Goal: Task Accomplishment & Management: Use online tool/utility

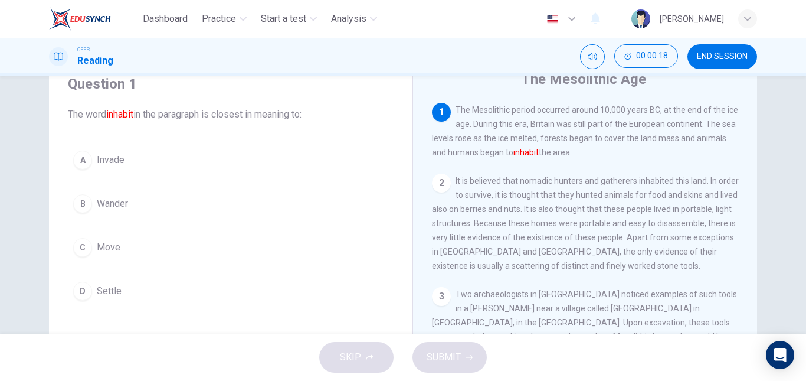
scroll to position [50, 0]
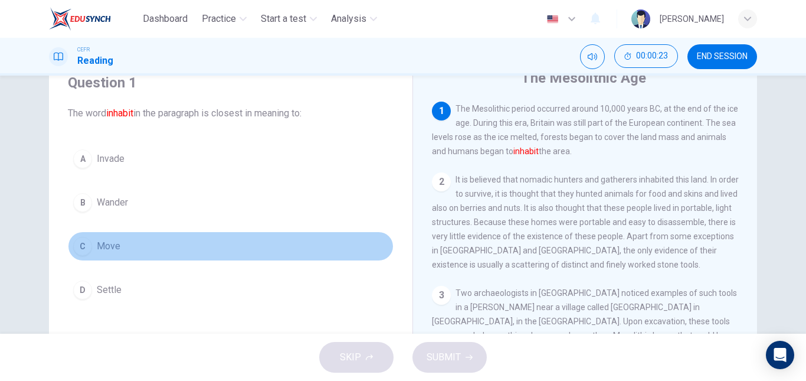
click at [112, 245] on span "Move" at bounding box center [109, 246] width 24 height 14
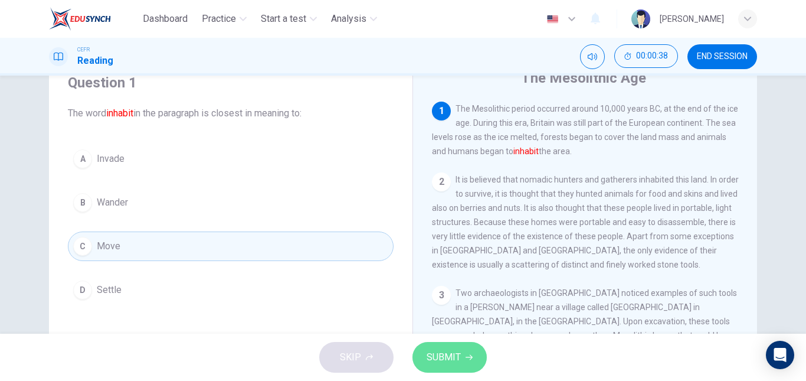
click at [475, 368] on button "SUBMIT" at bounding box center [450, 357] width 74 height 31
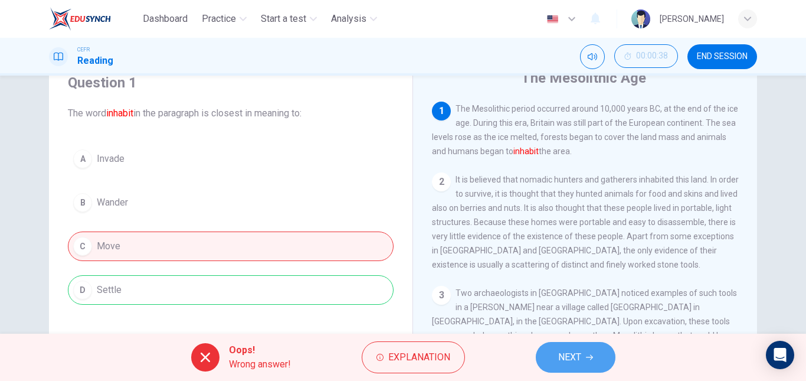
click at [583, 360] on button "NEXT" at bounding box center [576, 357] width 80 height 31
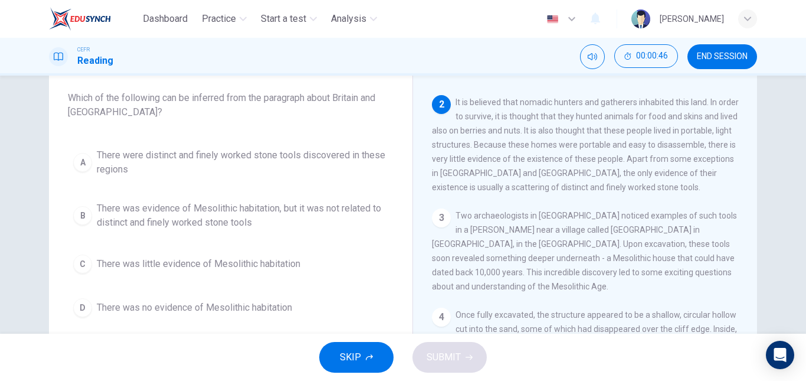
scroll to position [66, 0]
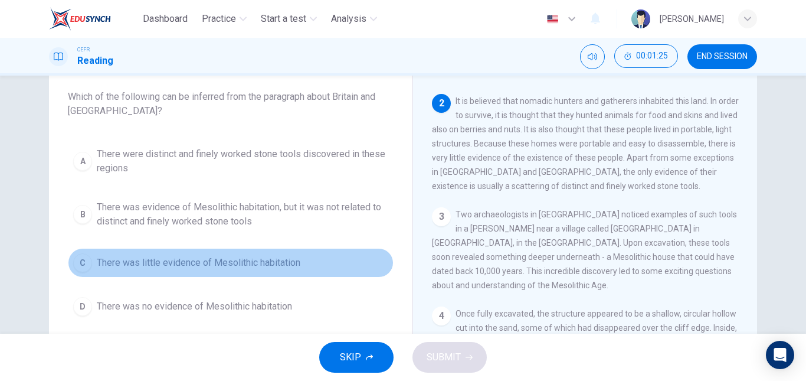
click at [261, 254] on button "C There was little evidence of Mesolithic habitation" at bounding box center [231, 263] width 326 height 30
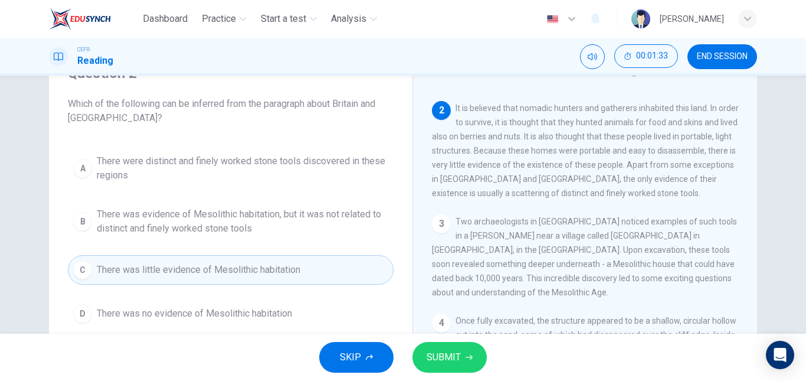
scroll to position [58, 0]
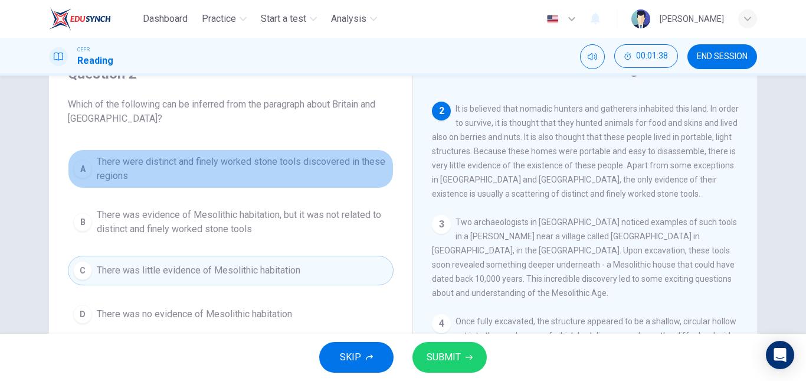
click at [353, 172] on span "There were distinct and finely worked stone tools discovered in these regions" at bounding box center [243, 169] width 292 height 28
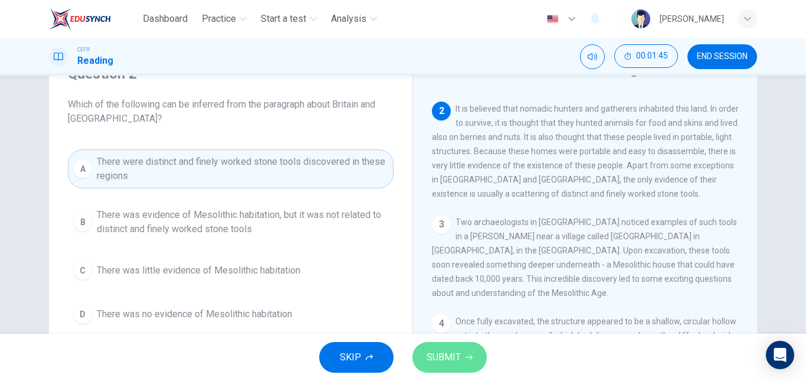
click at [467, 342] on button "SUBMIT" at bounding box center [450, 357] width 74 height 31
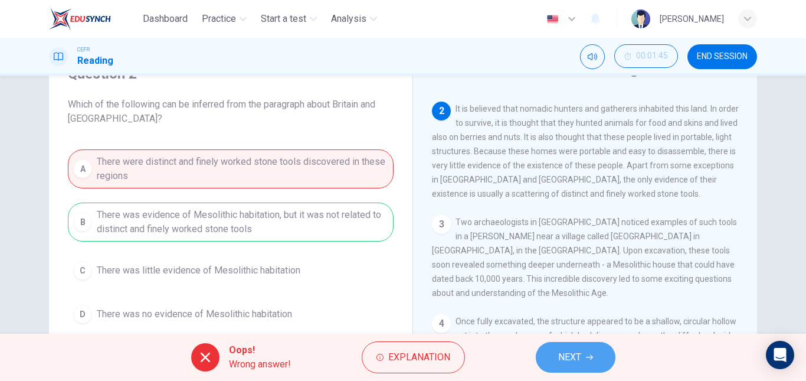
click at [571, 353] on span "NEXT" at bounding box center [569, 357] width 23 height 17
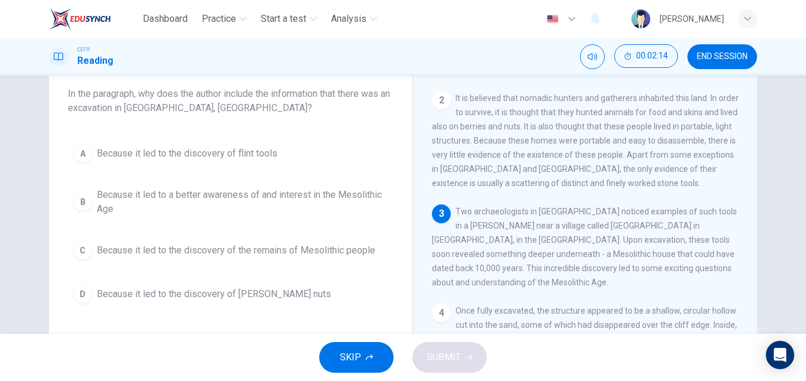
scroll to position [70, 0]
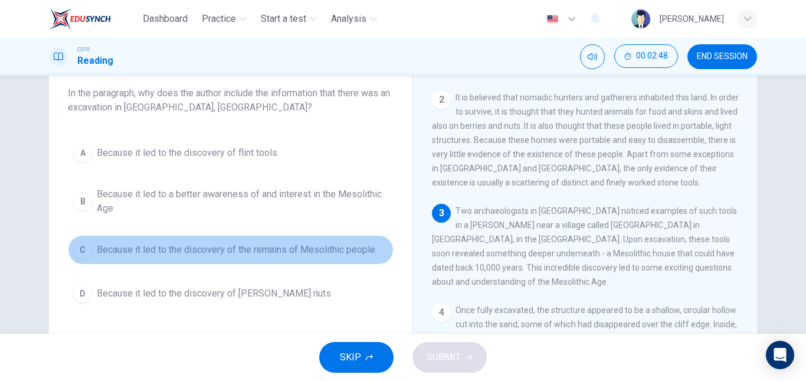
click at [242, 246] on span "Because it led to the discovery of the remains of Mesolithic people" at bounding box center [236, 250] width 279 height 14
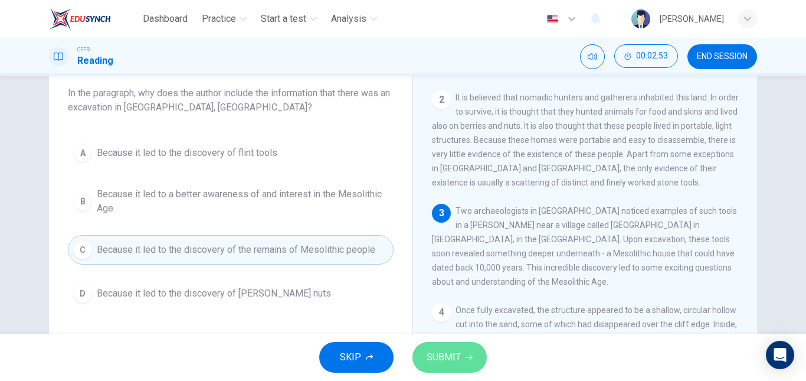
click at [452, 356] on span "SUBMIT" at bounding box center [444, 357] width 34 height 17
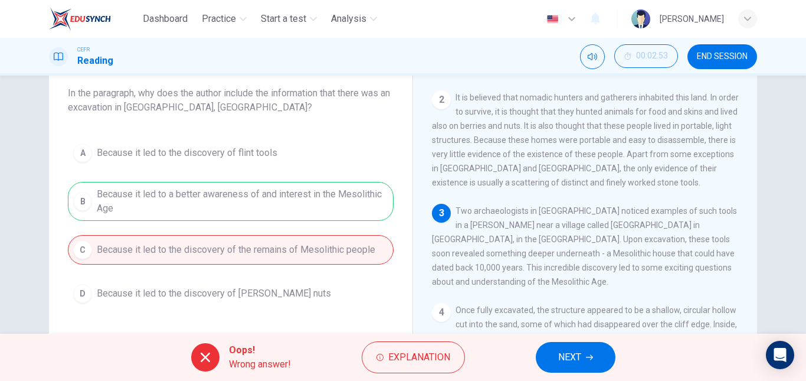
drag, startPoint x: 452, startPoint y: 356, endPoint x: 460, endPoint y: 282, distance: 74.8
click at [566, 367] on button "NEXT" at bounding box center [576, 357] width 80 height 31
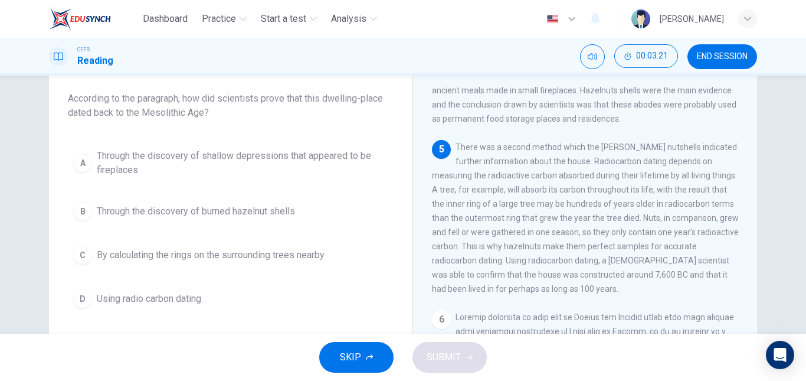
scroll to position [358, 0]
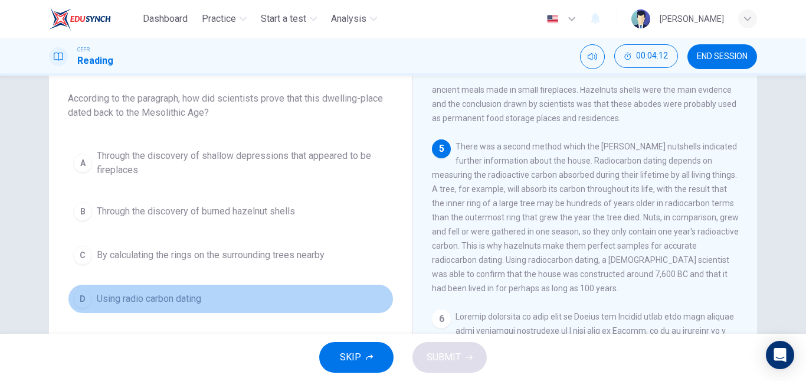
click at [214, 290] on button "D Using radio carbon dating" at bounding box center [231, 299] width 326 height 30
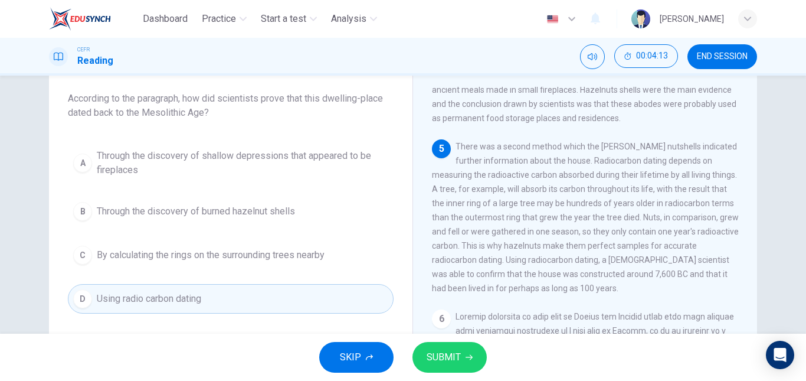
click at [442, 349] on span "SUBMIT" at bounding box center [444, 357] width 34 height 17
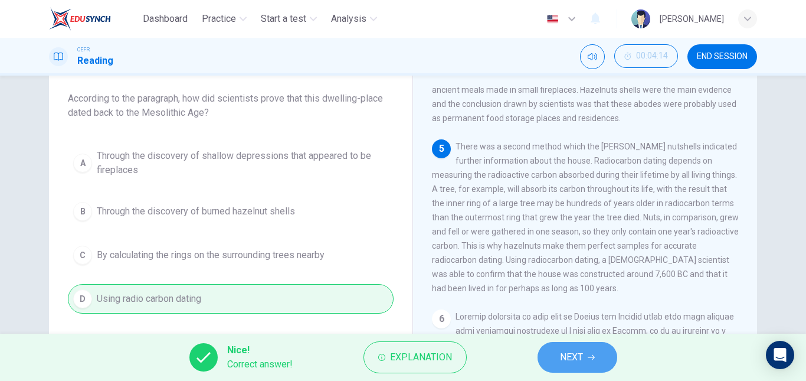
click at [574, 365] on span "NEXT" at bounding box center [571, 357] width 23 height 17
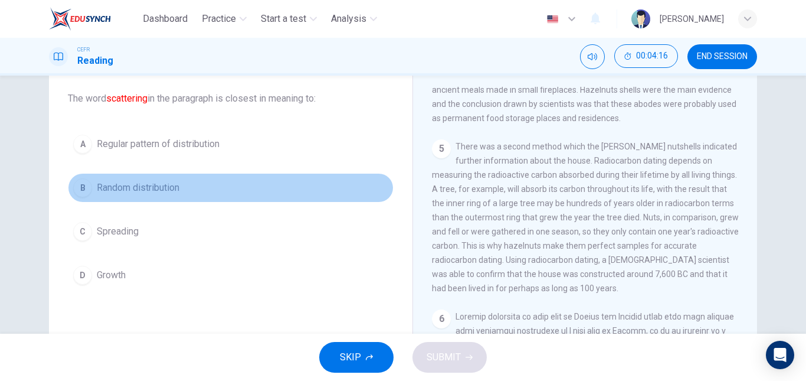
click at [168, 187] on span "Random distribution" at bounding box center [138, 188] width 83 height 14
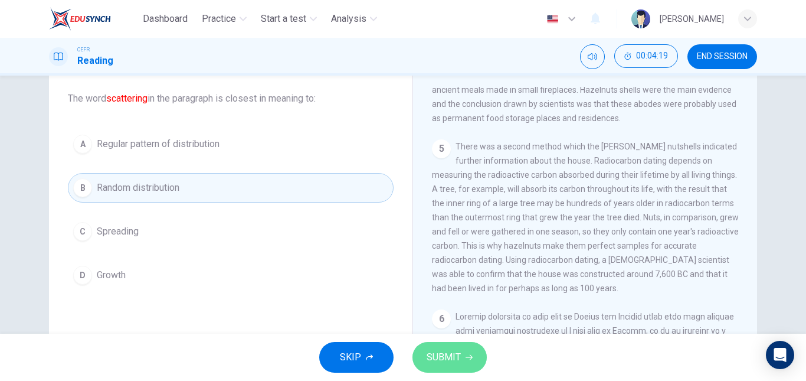
click at [434, 358] on span "SUBMIT" at bounding box center [444, 357] width 34 height 17
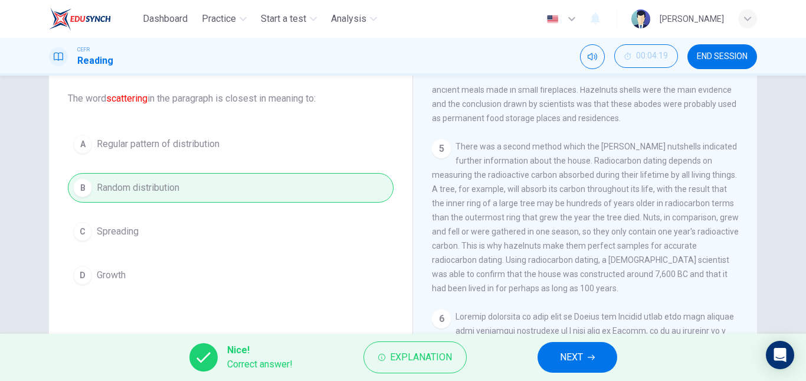
click at [599, 351] on button "NEXT" at bounding box center [578, 357] width 80 height 31
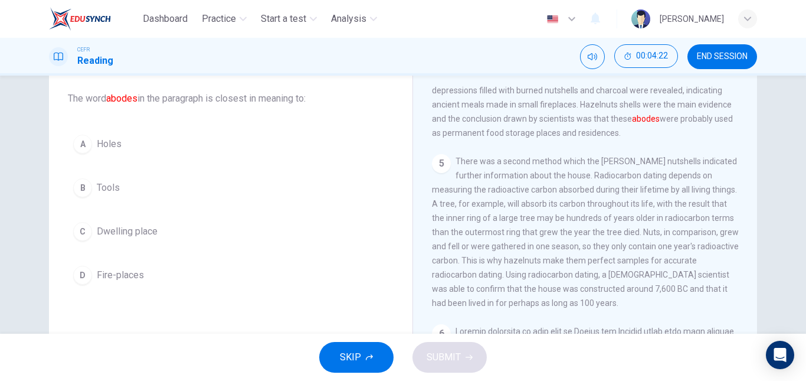
scroll to position [343, 0]
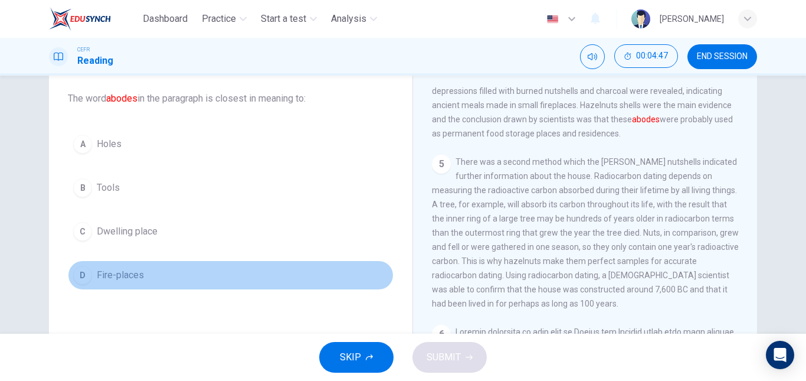
click at [169, 285] on button "D Fire-places" at bounding box center [231, 275] width 326 height 30
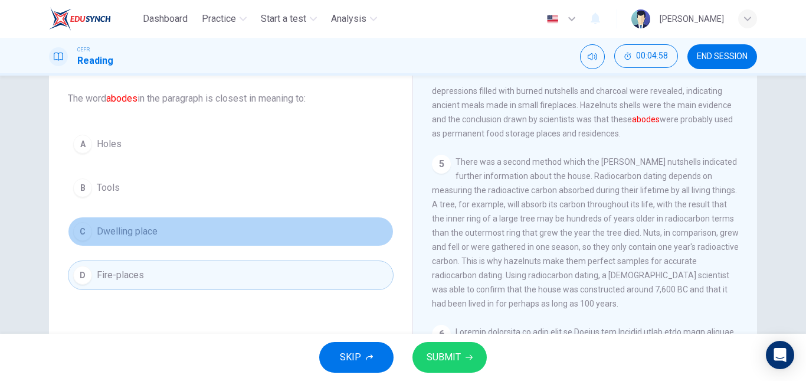
click at [244, 240] on button "C Dwelling place" at bounding box center [231, 232] width 326 height 30
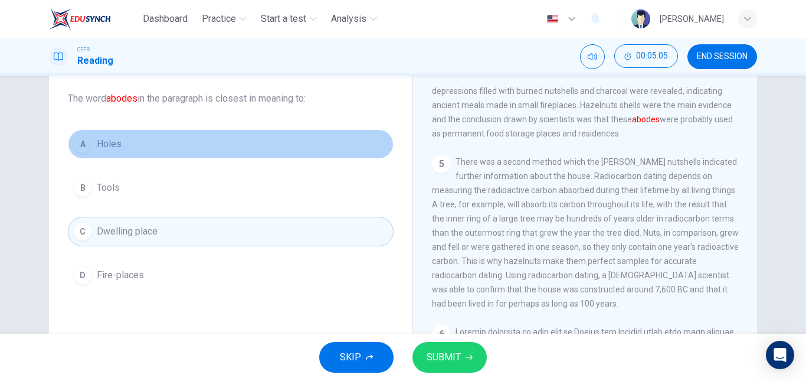
click at [317, 130] on button "A Holes" at bounding box center [231, 144] width 326 height 30
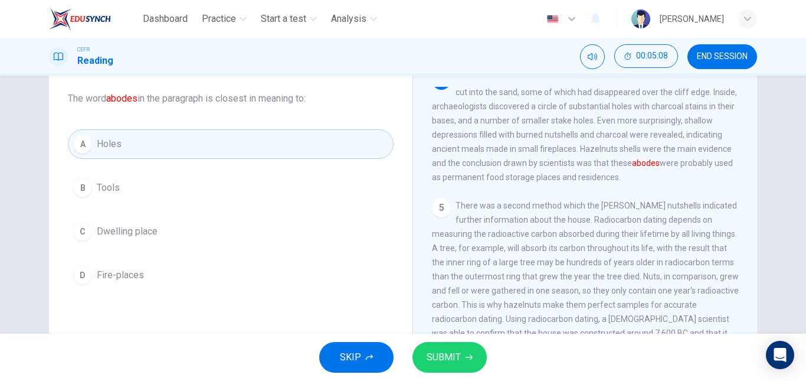
scroll to position [297, 0]
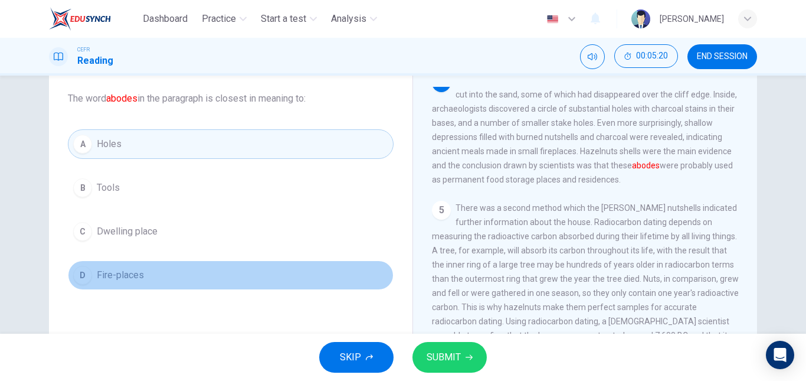
click at [262, 287] on button "D Fire-places" at bounding box center [231, 275] width 326 height 30
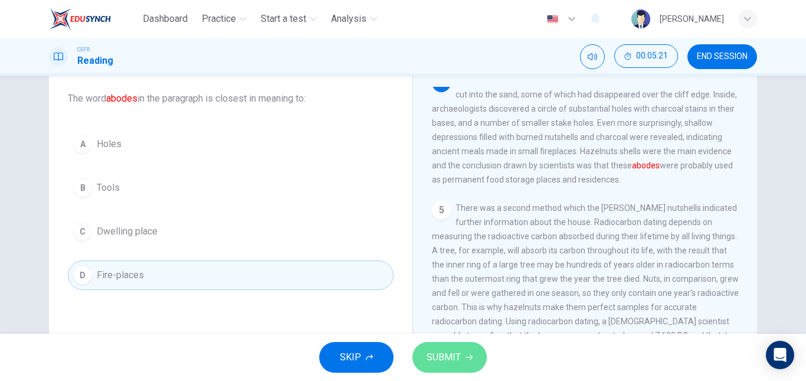
click at [439, 354] on span "SUBMIT" at bounding box center [444, 357] width 34 height 17
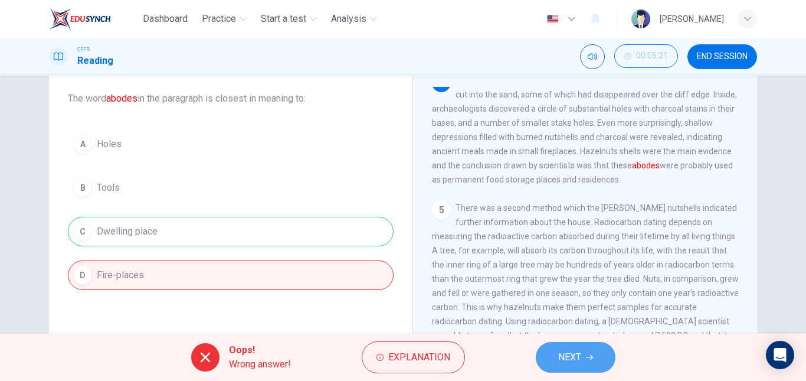
click at [561, 351] on span "NEXT" at bounding box center [569, 357] width 23 height 17
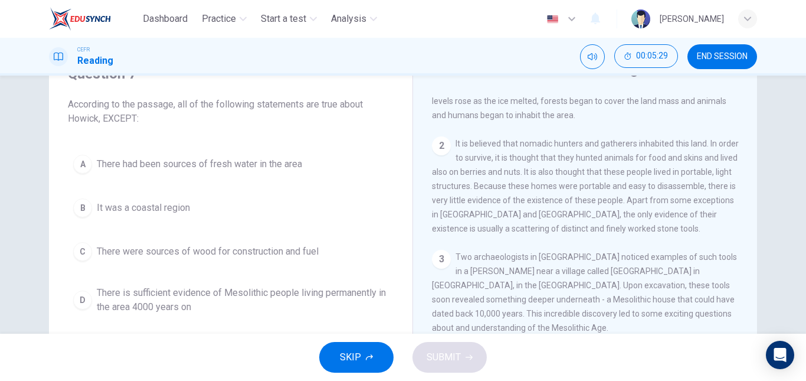
scroll to position [0, 0]
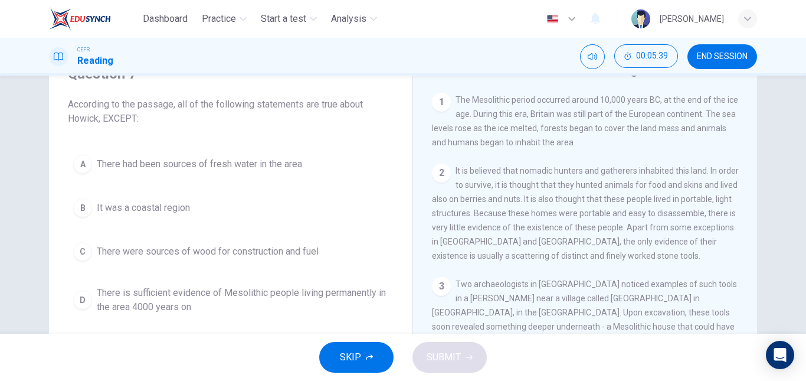
click at [242, 168] on span "There had been sources of fresh water in the area" at bounding box center [199, 164] width 205 height 14
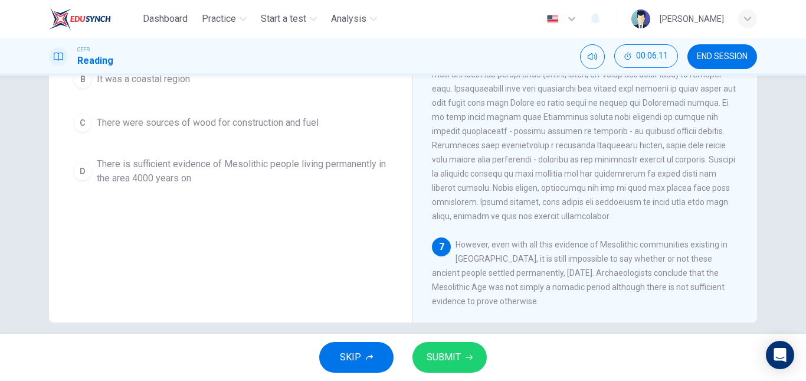
scroll to position [188, 0]
click at [446, 354] on span "SUBMIT" at bounding box center [444, 357] width 34 height 17
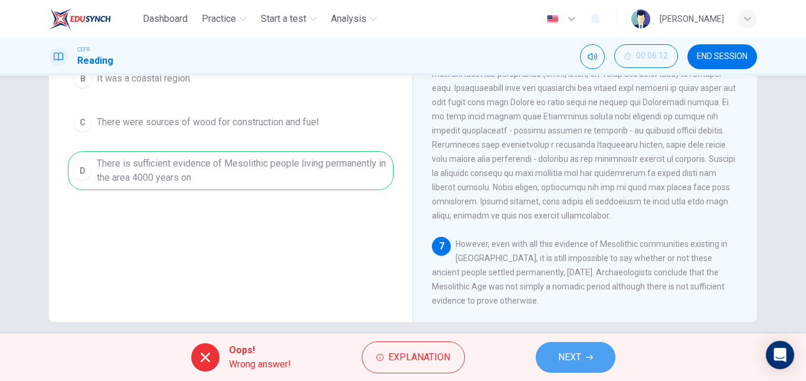
click at [569, 359] on span "NEXT" at bounding box center [569, 357] width 23 height 17
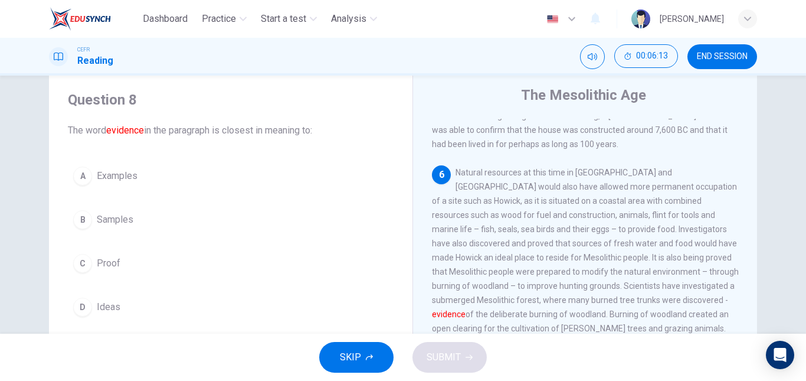
scroll to position [32, 0]
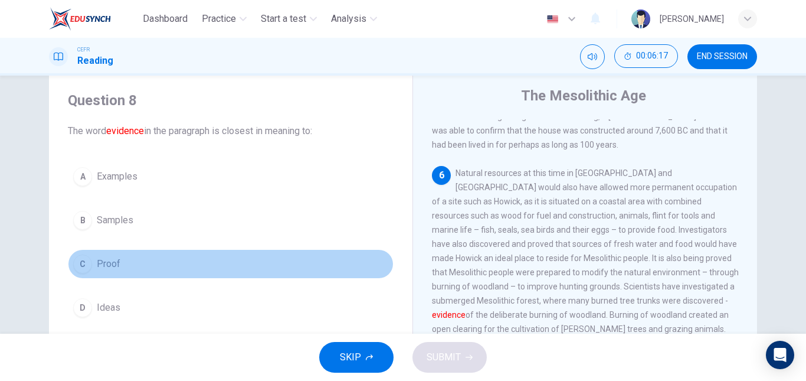
click at [137, 260] on button "C Proof" at bounding box center [231, 264] width 326 height 30
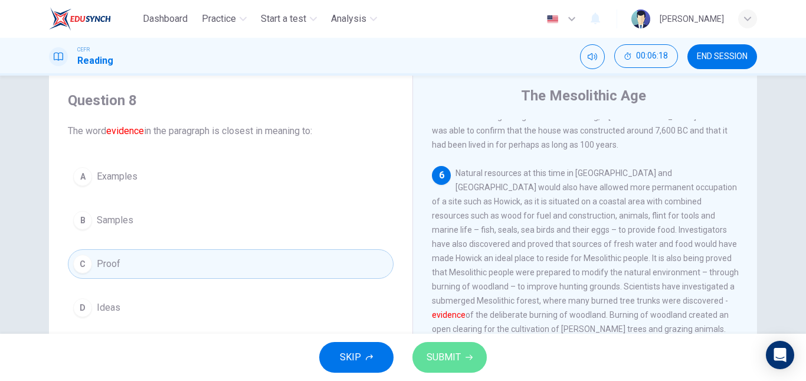
click at [465, 371] on button "SUBMIT" at bounding box center [450, 357] width 74 height 31
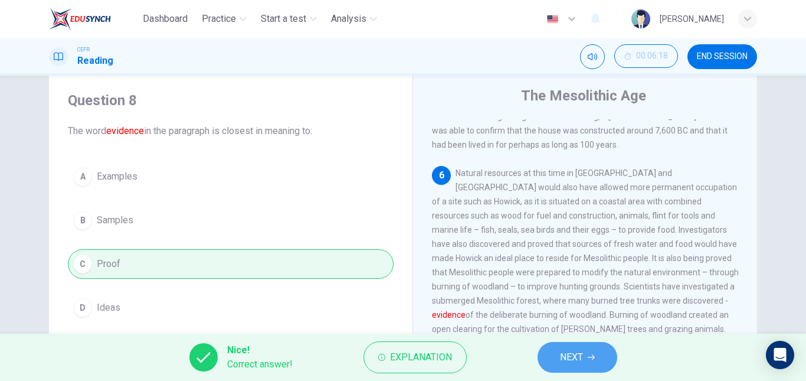
click at [574, 366] on button "NEXT" at bounding box center [578, 357] width 80 height 31
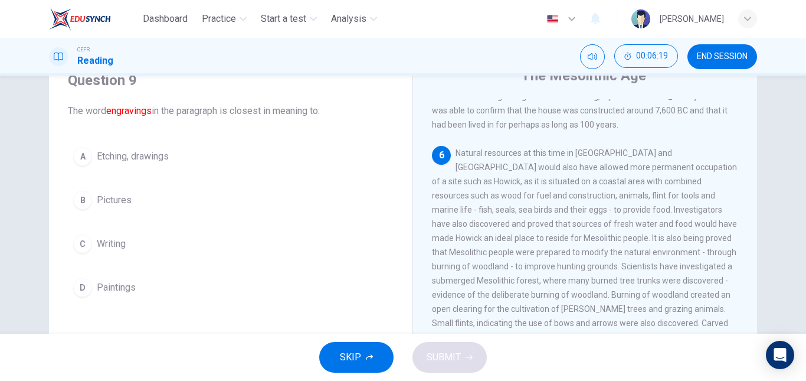
scroll to position [56, 0]
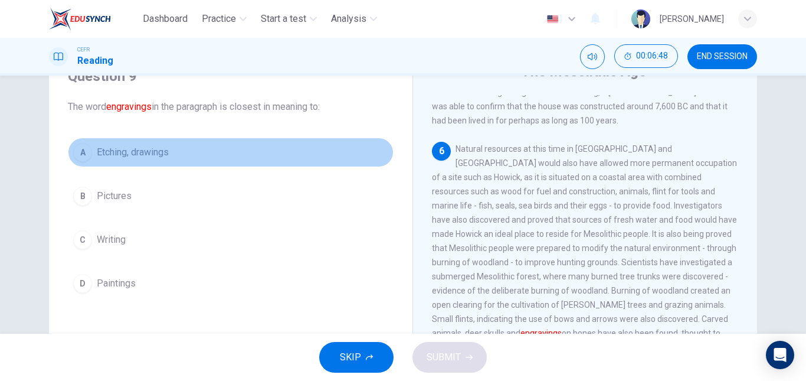
click at [130, 142] on button "A Etching, drawings" at bounding box center [231, 153] width 326 height 30
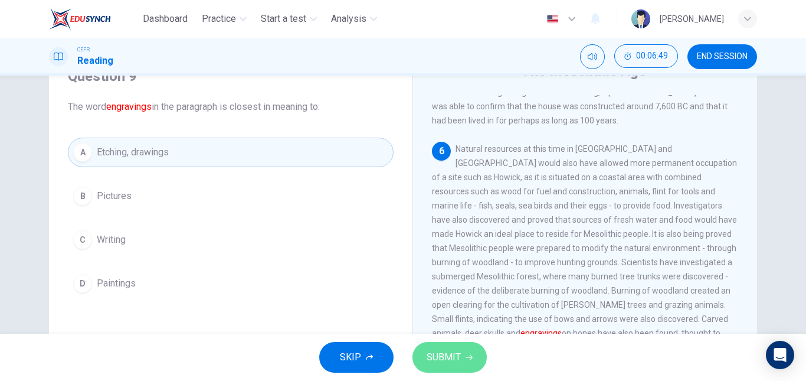
click at [449, 352] on span "SUBMIT" at bounding box center [444, 357] width 34 height 17
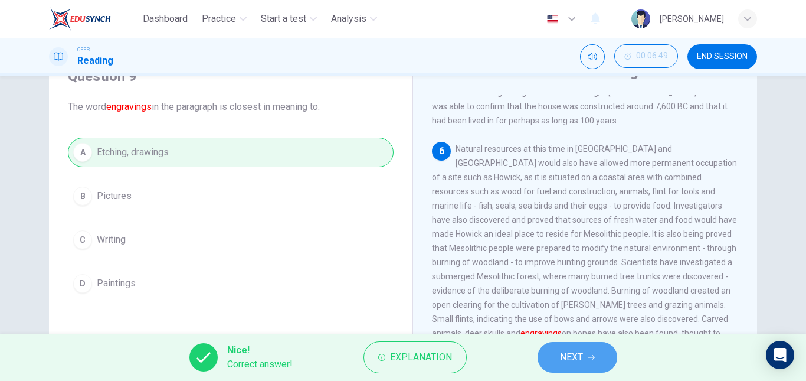
click at [556, 350] on button "NEXT" at bounding box center [578, 357] width 80 height 31
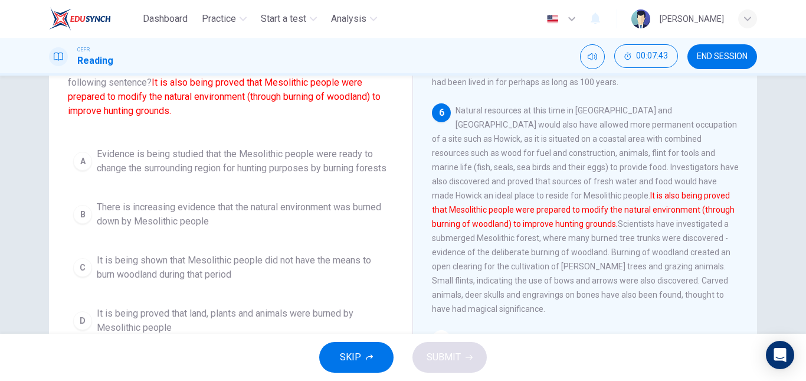
scroll to position [37, 0]
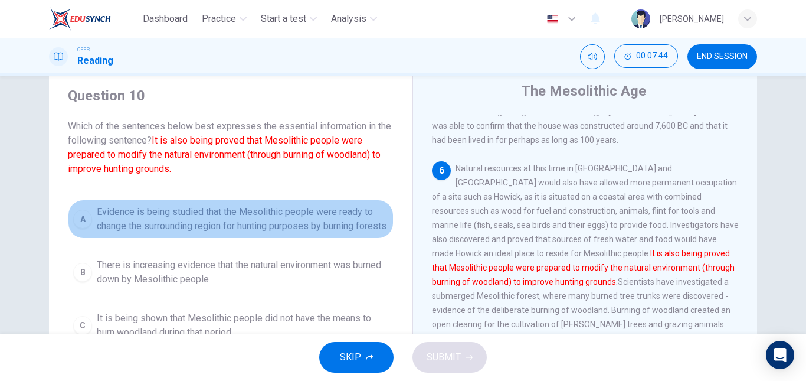
click at [243, 228] on span "Evidence is being studied that the Mesolithic people were ready to change the s…" at bounding box center [243, 219] width 292 height 28
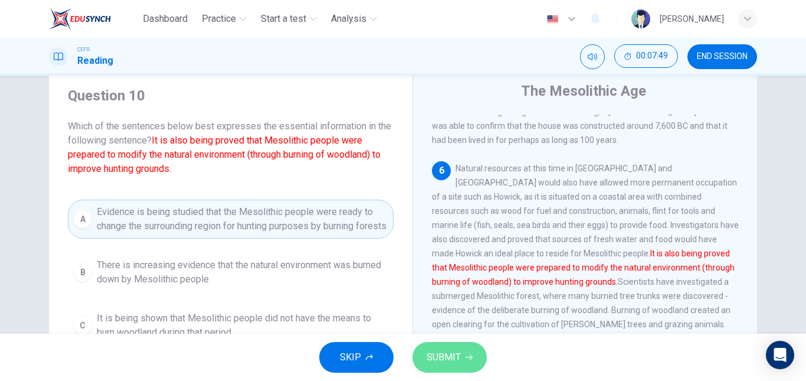
click at [447, 357] on span "SUBMIT" at bounding box center [444, 357] width 34 height 17
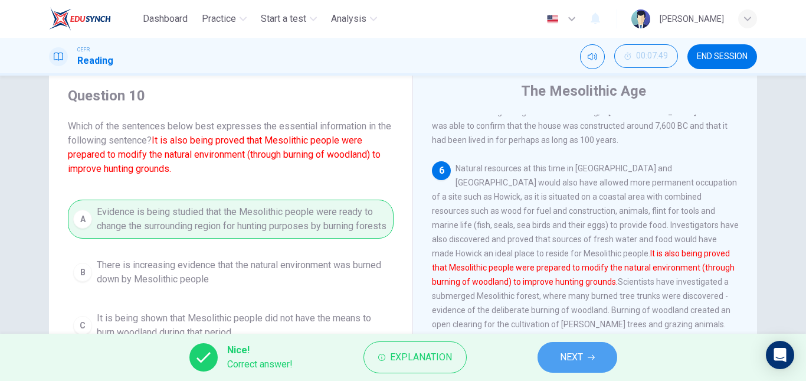
click at [594, 368] on button "NEXT" at bounding box center [578, 357] width 80 height 31
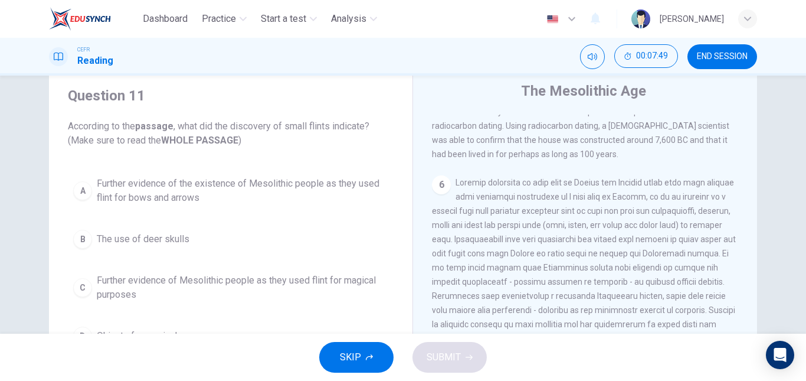
scroll to position [567, 0]
click at [594, 368] on div "SKIP SUBMIT" at bounding box center [403, 357] width 806 height 47
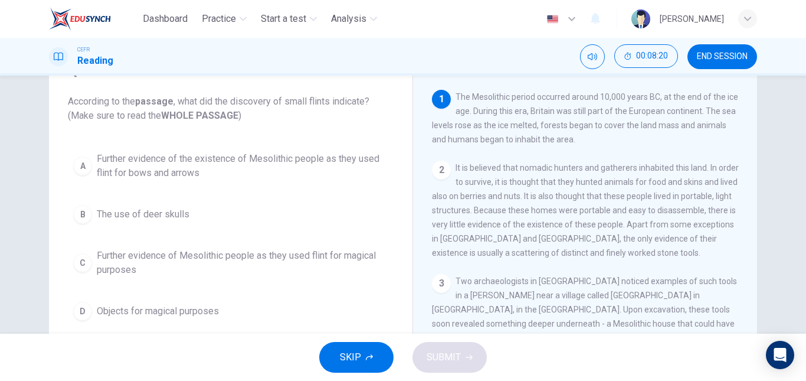
scroll to position [79, 0]
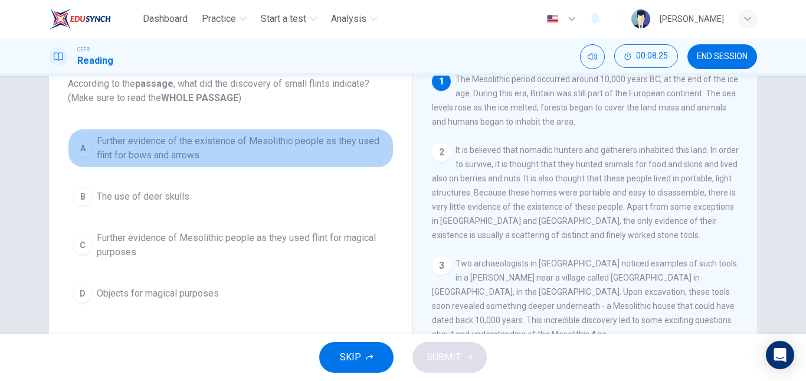
click at [251, 150] on span "Further evidence of the existence of Mesolithic people as they used flint for b…" at bounding box center [243, 148] width 292 height 28
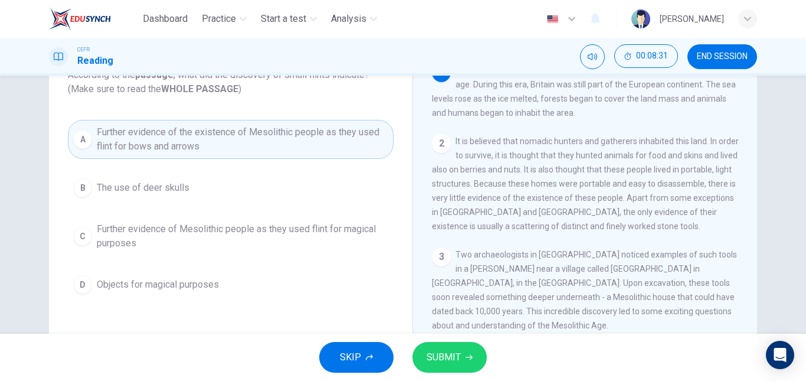
scroll to position [89, 0]
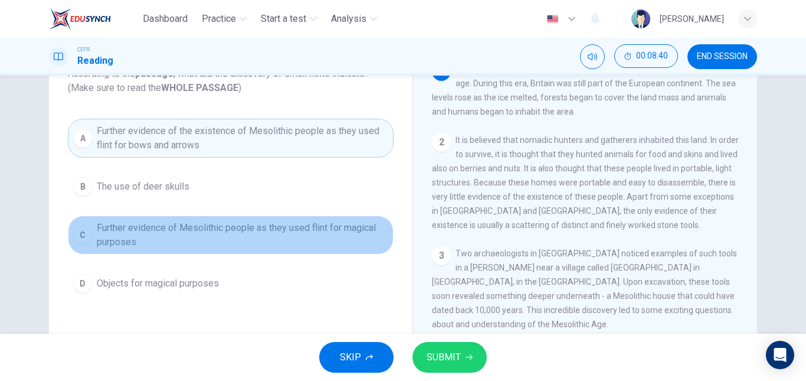
click at [318, 239] on span "Further evidence of Mesolithic people as they used flint for magical purposes" at bounding box center [243, 235] width 292 height 28
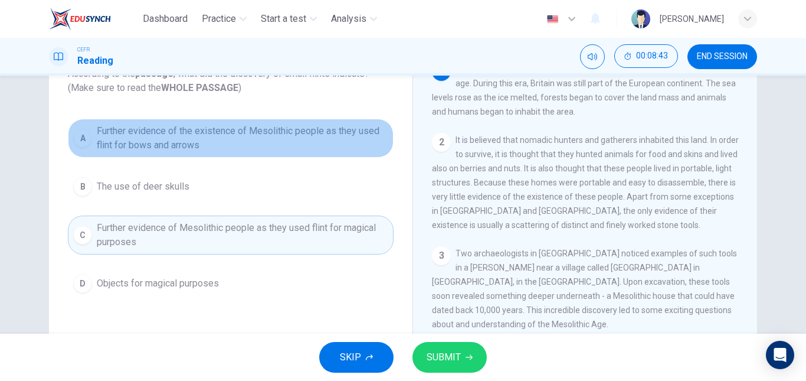
click at [347, 140] on span "Further evidence of the existence of Mesolithic people as they used flint for b…" at bounding box center [243, 138] width 292 height 28
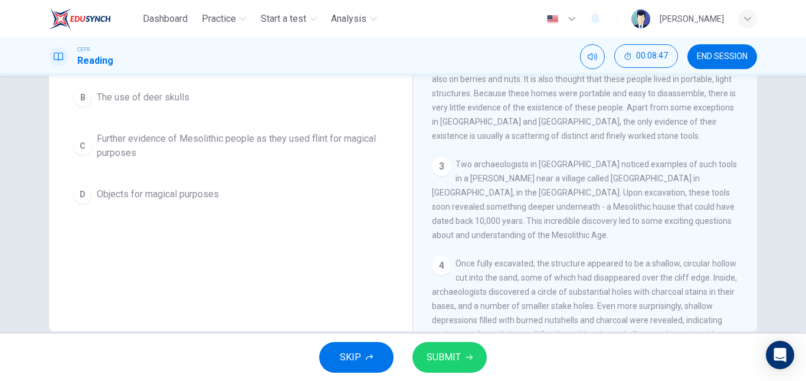
scroll to position [179, 0]
click at [462, 360] on button "SUBMIT" at bounding box center [450, 357] width 74 height 31
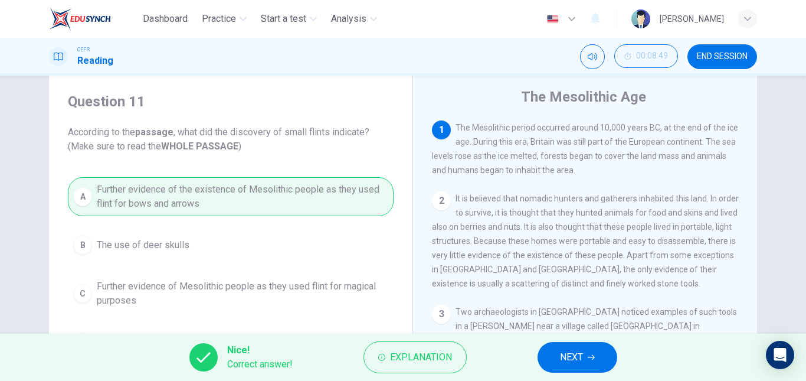
scroll to position [29, 0]
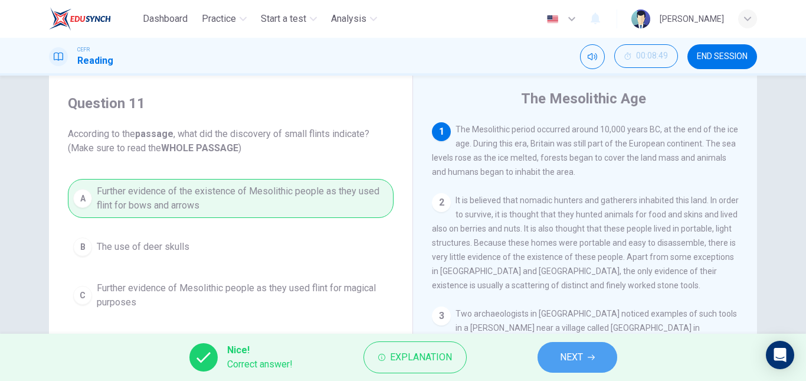
click at [563, 353] on span "NEXT" at bounding box center [571, 357] width 23 height 17
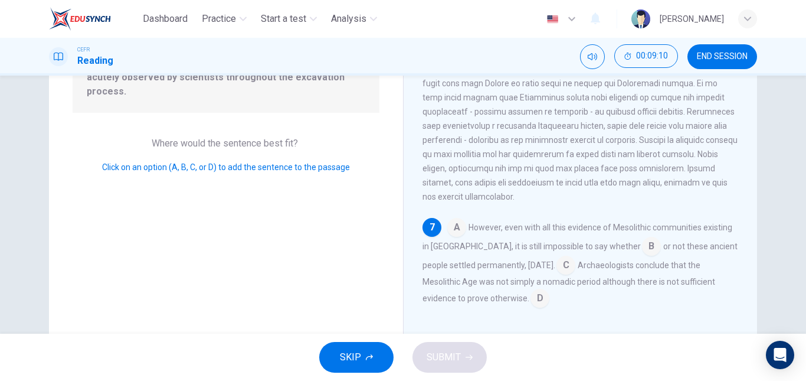
scroll to position [169, 0]
click at [642, 248] on input at bounding box center [651, 246] width 19 height 19
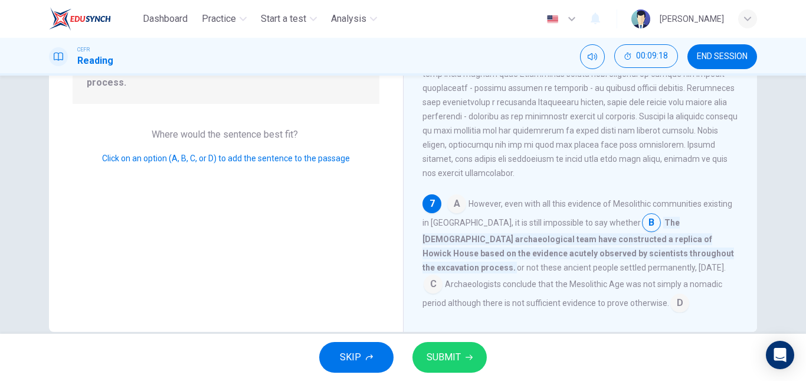
scroll to position [178, 0]
click at [447, 214] on input at bounding box center [456, 204] width 19 height 19
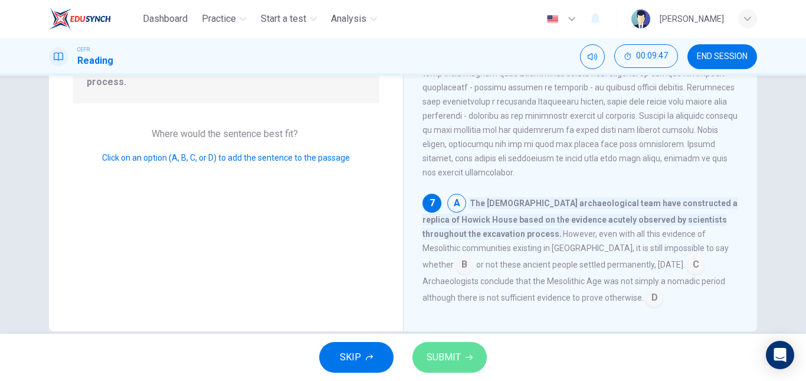
click at [472, 360] on icon "button" at bounding box center [469, 357] width 7 height 7
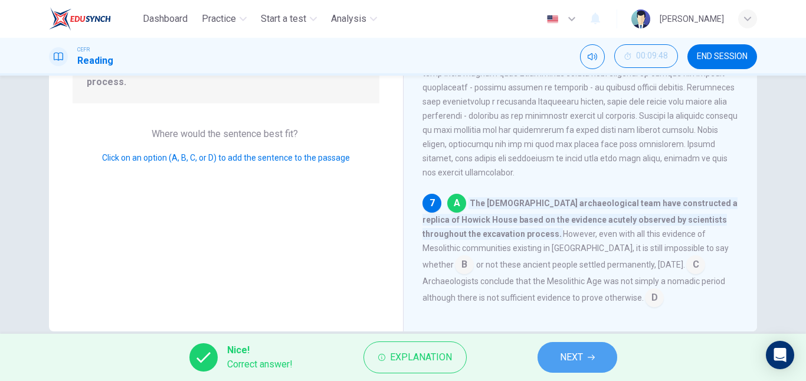
click at [558, 349] on button "NEXT" at bounding box center [578, 357] width 80 height 31
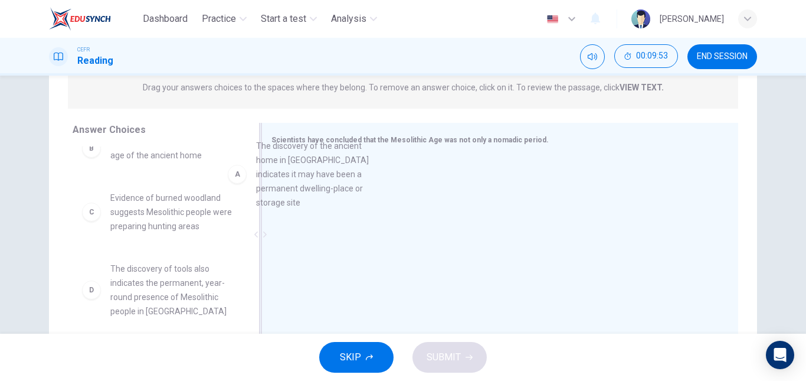
scroll to position [21, 0]
drag, startPoint x: 166, startPoint y: 178, endPoint x: 354, endPoint y: 188, distance: 188.6
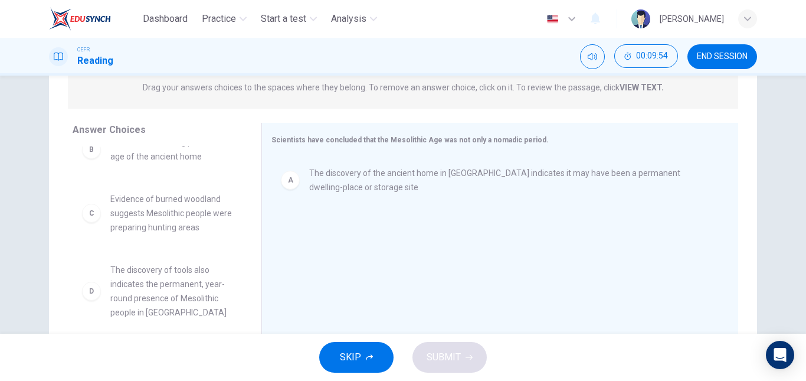
scroll to position [0, 0]
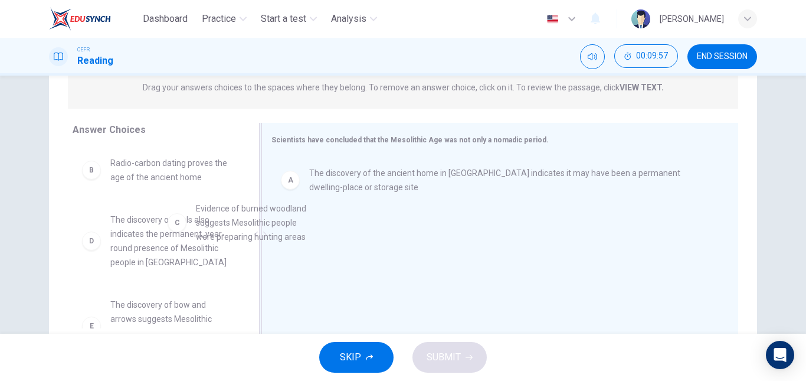
drag, startPoint x: 155, startPoint y: 227, endPoint x: 345, endPoint y: 208, distance: 191.1
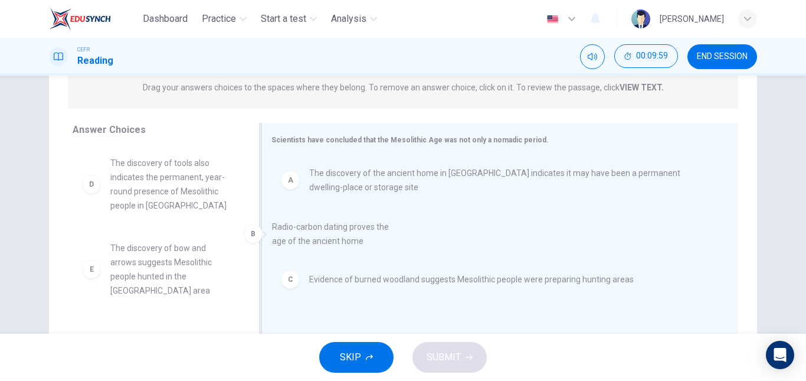
drag, startPoint x: 194, startPoint y: 184, endPoint x: 383, endPoint y: 255, distance: 202.0
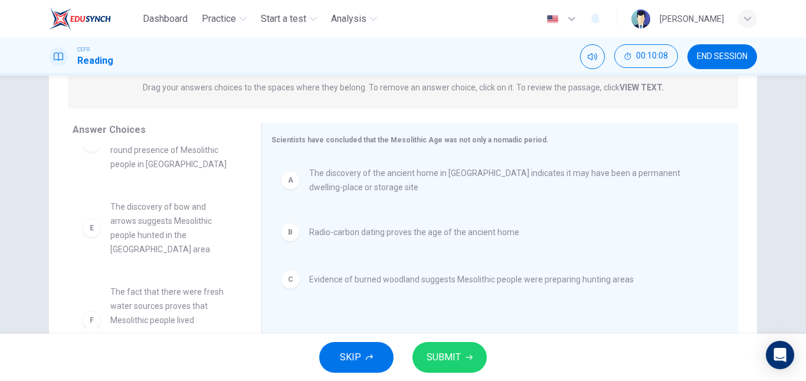
scroll to position [64, 0]
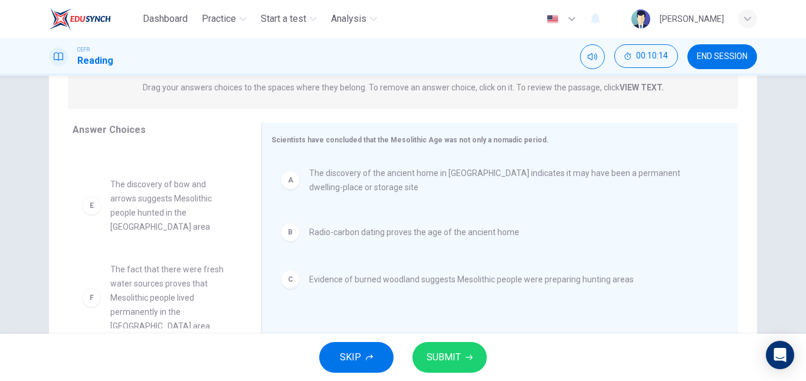
click at [466, 350] on button "SUBMIT" at bounding box center [450, 357] width 74 height 31
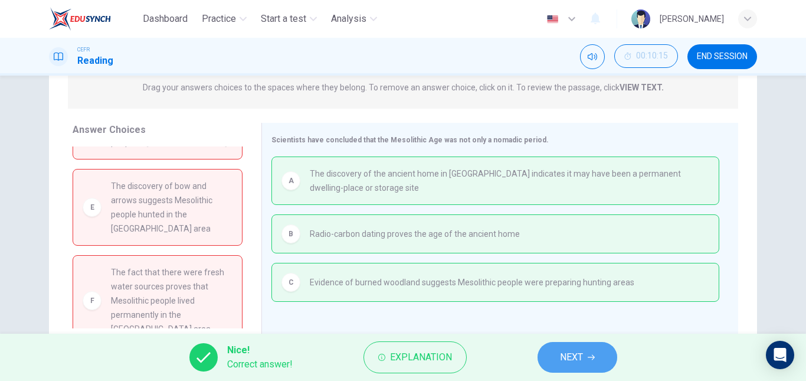
click at [560, 354] on span "NEXT" at bounding box center [571, 357] width 23 height 17
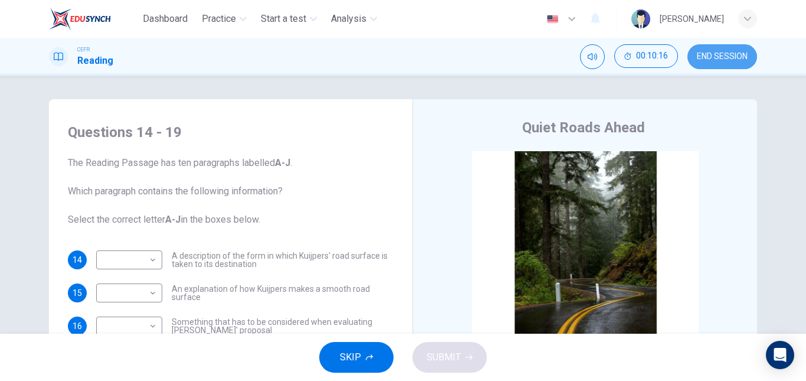
click at [695, 65] on button "END SESSION" at bounding box center [723, 56] width 70 height 25
